Goal: Find contact information: Find contact information

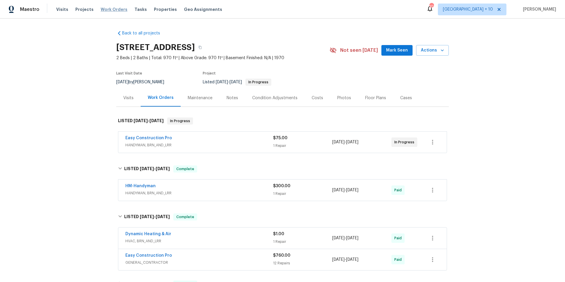
click at [108, 7] on span "Work Orders" at bounding box center [114, 9] width 27 height 6
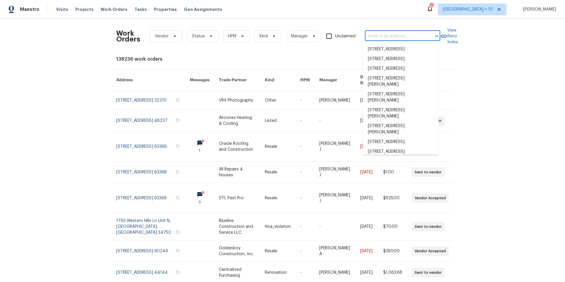
click at [412, 38] on input "text" at bounding box center [394, 36] width 59 height 9
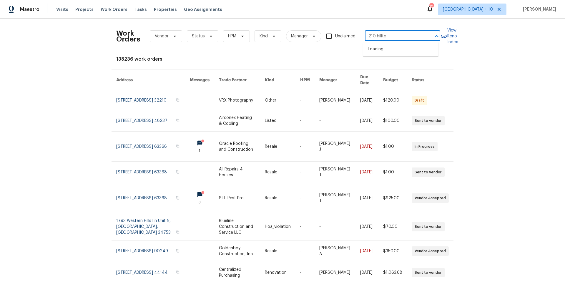
type input "210 hilltop"
click at [414, 50] on li "[STREET_ADDRESS]" at bounding box center [400, 49] width 75 height 10
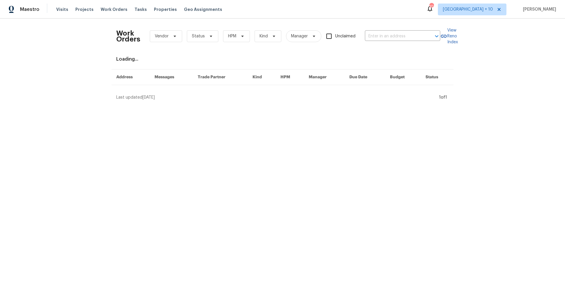
type input "[STREET_ADDRESS]"
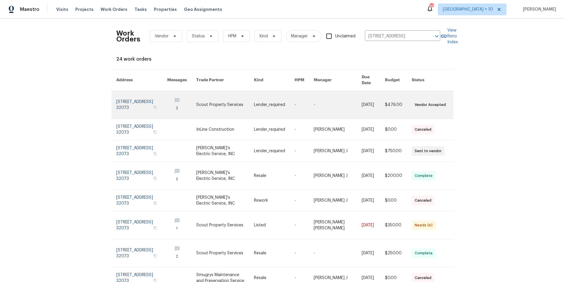
click at [139, 98] on link at bounding box center [141, 105] width 51 height 28
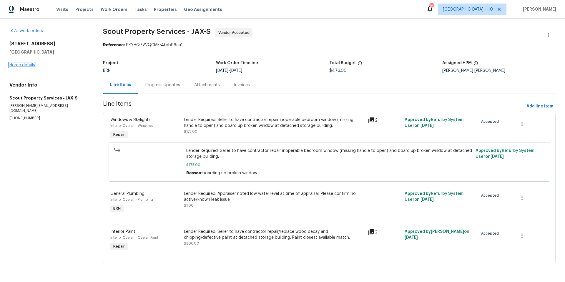
click at [19, 64] on link "Home details" at bounding box center [22, 65] width 26 height 4
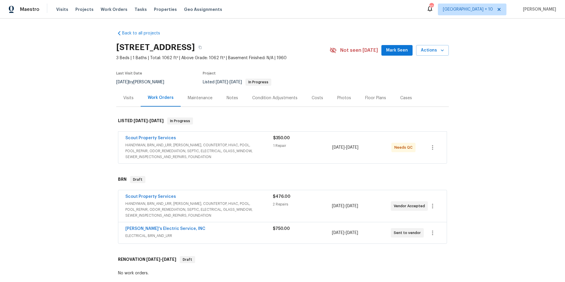
click at [235, 210] on span "HANDYMAN, BRN_AND_LRR, [PERSON_NAME], COUNTERTOP, HVAC, POOL, POOL_REPAIR, ODOR…" at bounding box center [198, 210] width 147 height 18
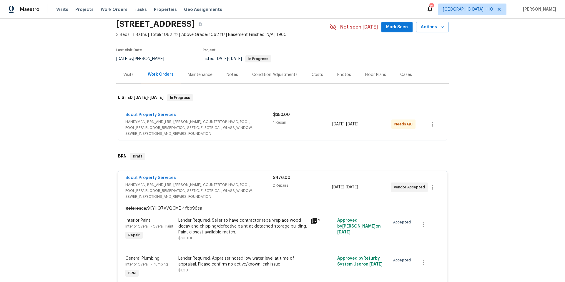
scroll to position [24, 0]
click at [240, 129] on span "HANDYMAN, BRN_AND_LRR, [PERSON_NAME], COUNTERTOP, HVAC, POOL, POOL_REPAIR, ODOR…" at bounding box center [199, 128] width 148 height 18
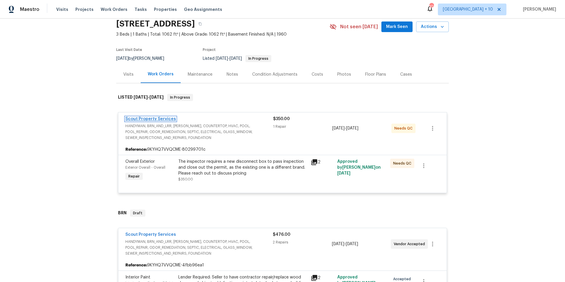
click at [153, 118] on link "Scout Property Services" at bounding box center [150, 119] width 51 height 4
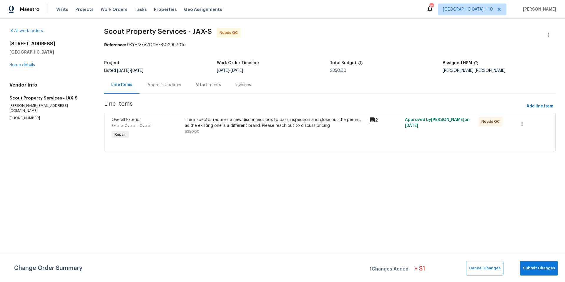
click at [162, 84] on div "Progress Updates" at bounding box center [164, 85] width 35 height 6
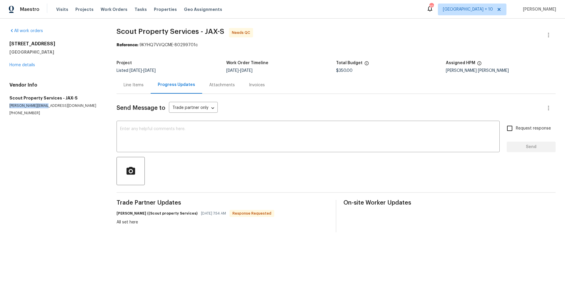
drag, startPoint x: 9, startPoint y: 105, endPoint x: 63, endPoint y: 106, distance: 53.3
click at [63, 106] on p "[PERSON_NAME][EMAIL_ADDRESS][DOMAIN_NAME]" at bounding box center [55, 105] width 93 height 5
copy p "[PERSON_NAME][EMAIL_ADDRESS][DOMAIN_NAME]"
drag, startPoint x: 9, startPoint y: 44, endPoint x: 59, endPoint y: 52, distance: 51.1
click at [59, 52] on div "[STREET_ADDRESS]" at bounding box center [55, 48] width 93 height 14
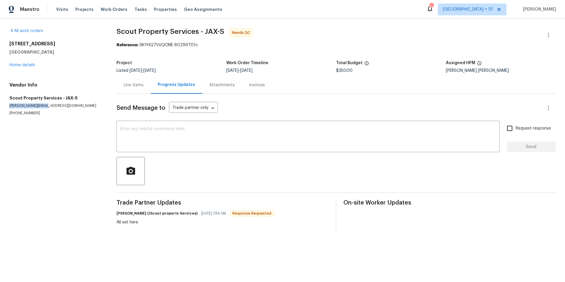
copy div "[STREET_ADDRESS]"
